Goal: Task Accomplishment & Management: Manage account settings

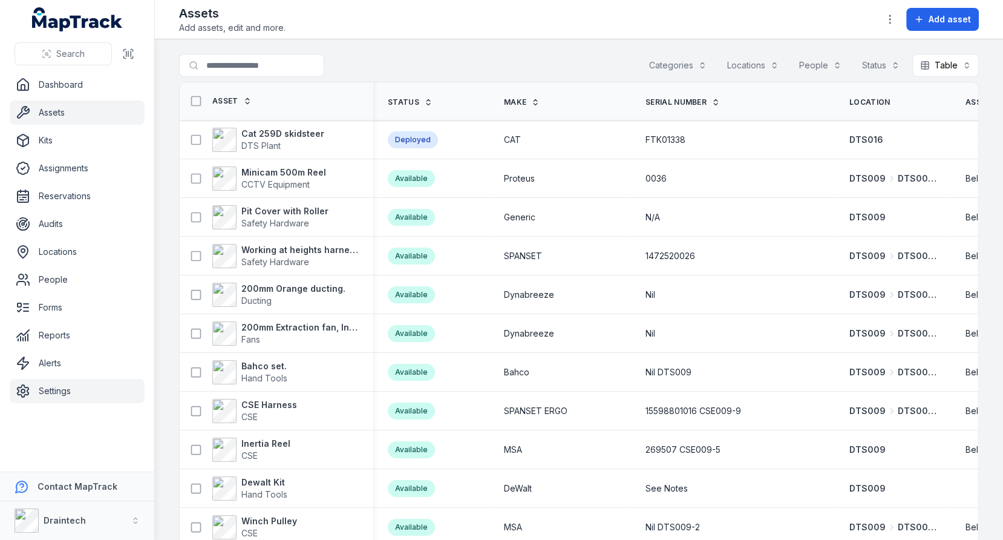
click at [114, 399] on link "Settings" at bounding box center [77, 391] width 135 height 24
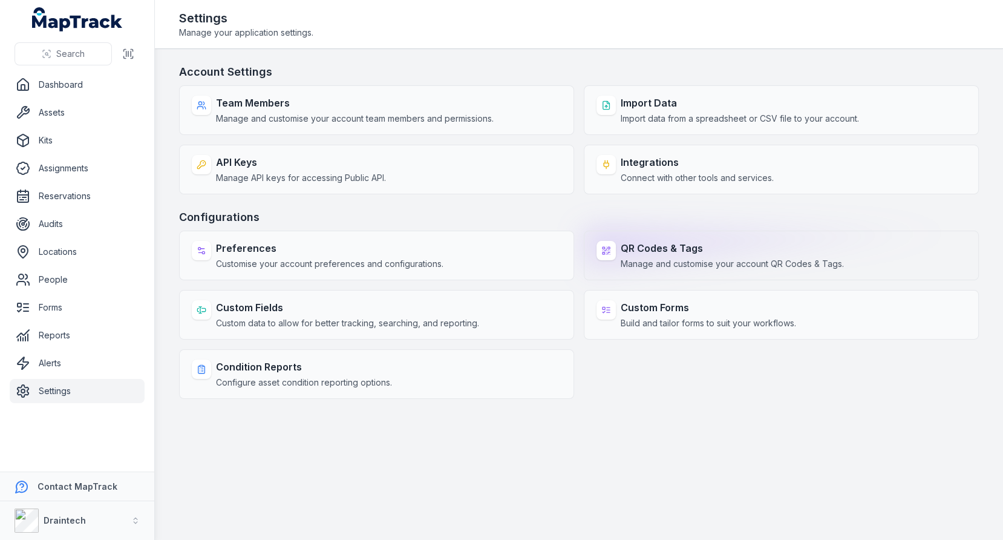
click at [685, 246] on strong "QR Codes & Tags" at bounding box center [732, 248] width 223 height 15
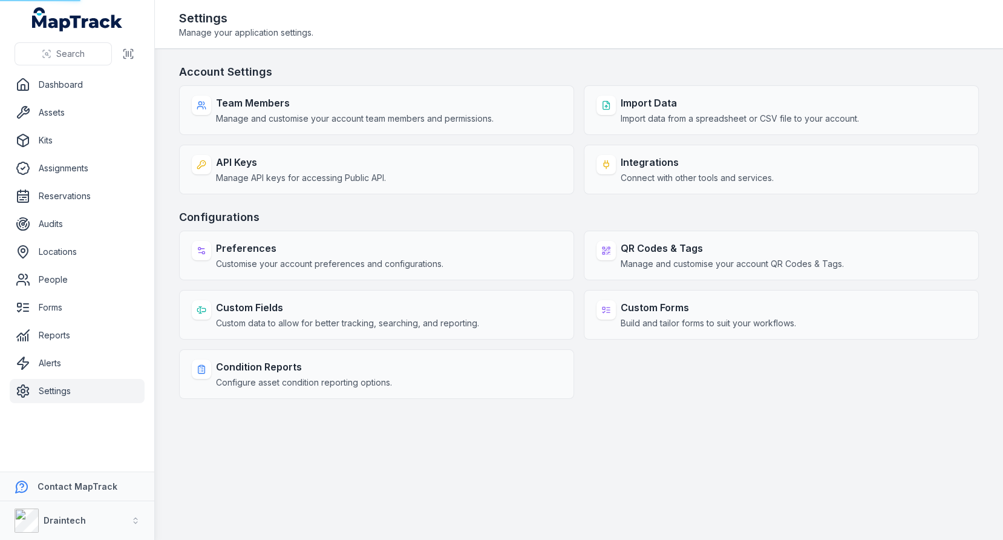
click at [579, 212] on h3 "Configurations" at bounding box center [579, 217] width 800 height 17
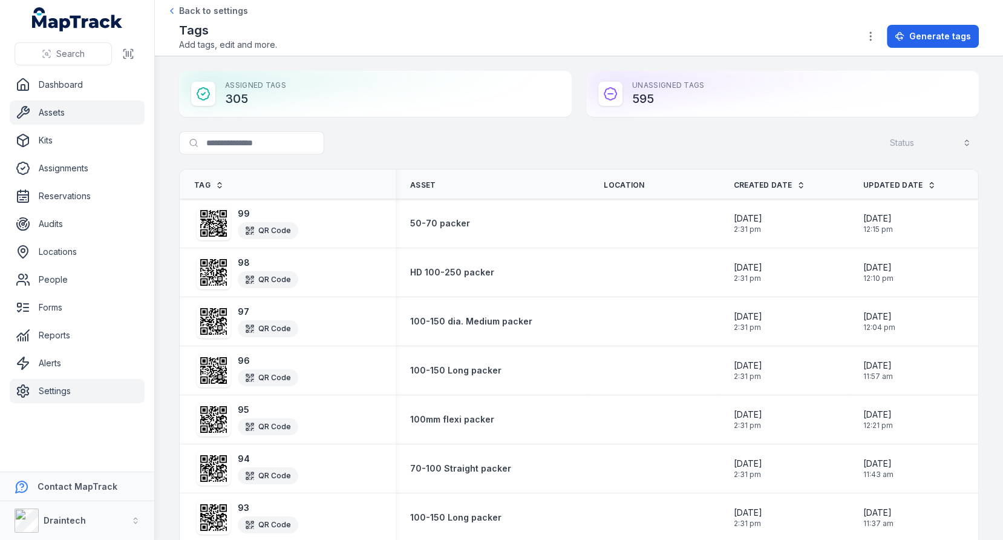
click at [114, 105] on link "Assets" at bounding box center [77, 112] width 135 height 24
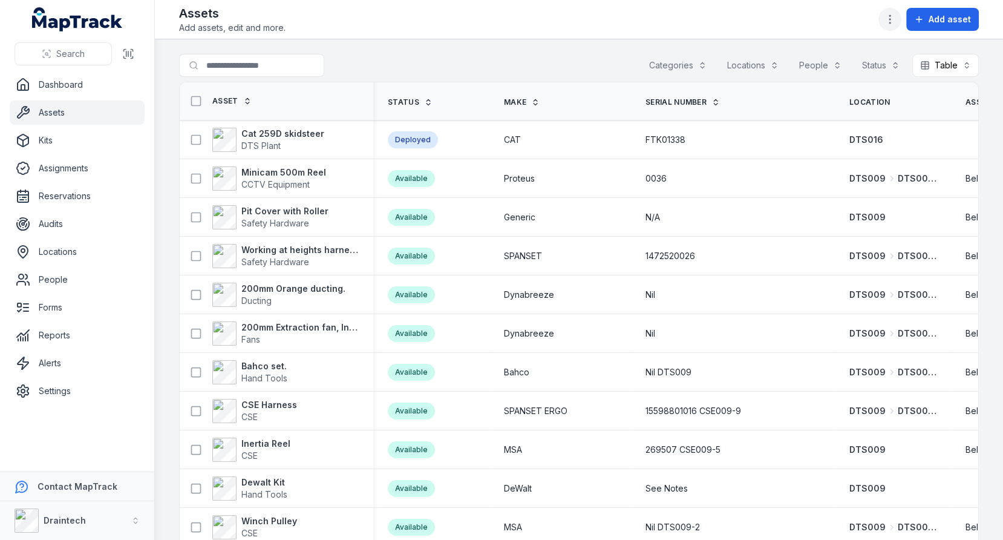
click at [899, 14] on button "button" at bounding box center [889, 19] width 23 height 23
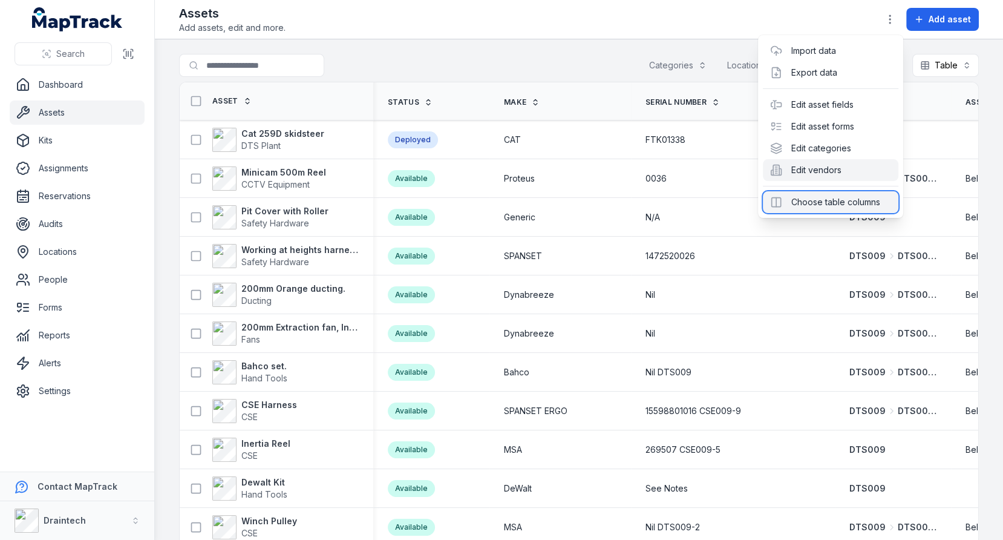
click at [840, 198] on div "Choose table columns" at bounding box center [830, 202] width 135 height 22
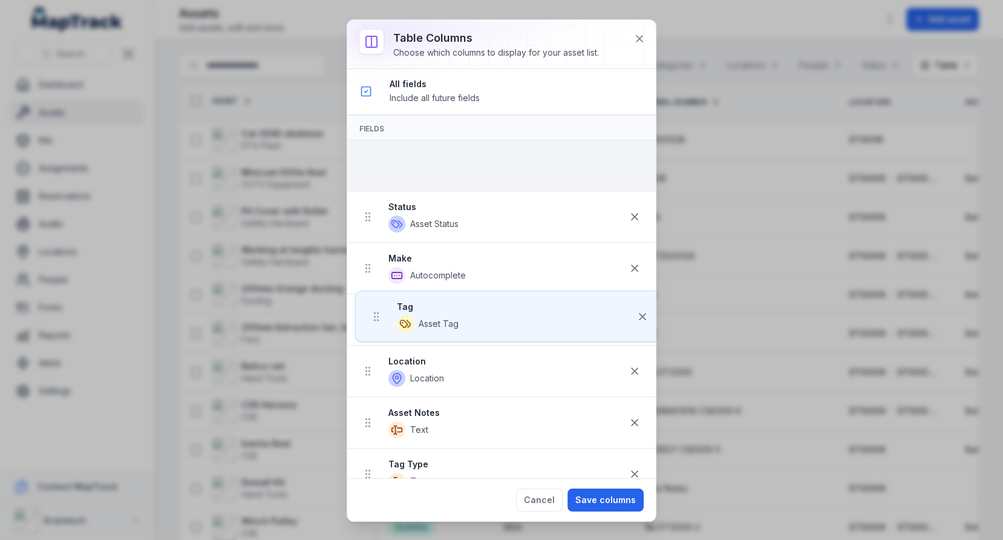
drag, startPoint x: 371, startPoint y: 412, endPoint x: 380, endPoint y: 149, distance: 262.7
click at [380, 149] on ul "Status Asset Status Make Autocomplete Serial Number Text Location Location Asse…" at bounding box center [501, 525] width 308 height 771
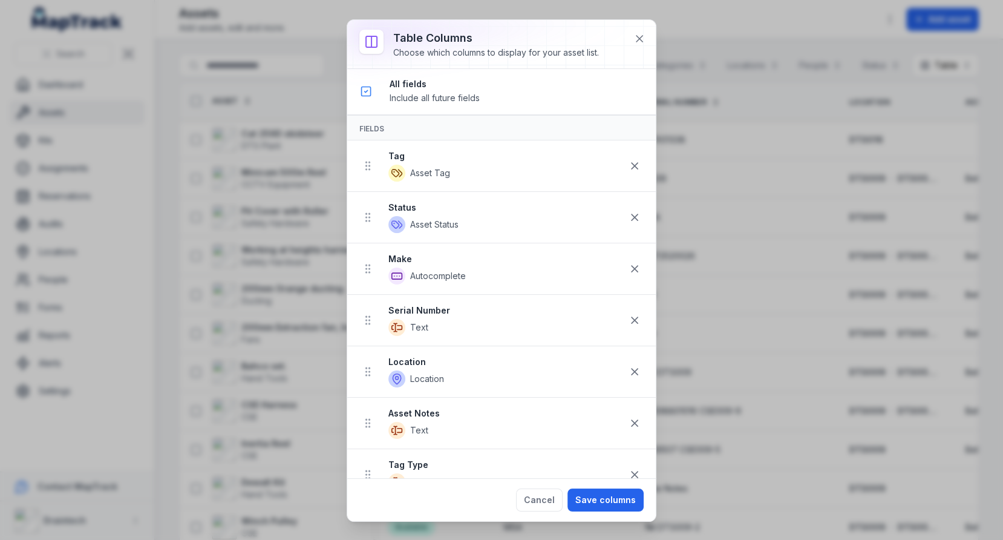
click at [619, 512] on div "Cancel Save columns" at bounding box center [501, 499] width 308 height 43
click at [619, 497] on button "Save columns" at bounding box center [605, 499] width 76 height 23
